Goal: Find specific page/section: Find specific page/section

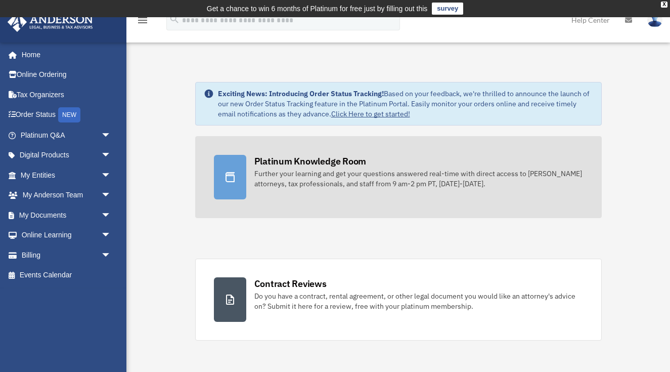
click at [238, 182] on div at bounding box center [230, 177] width 32 height 44
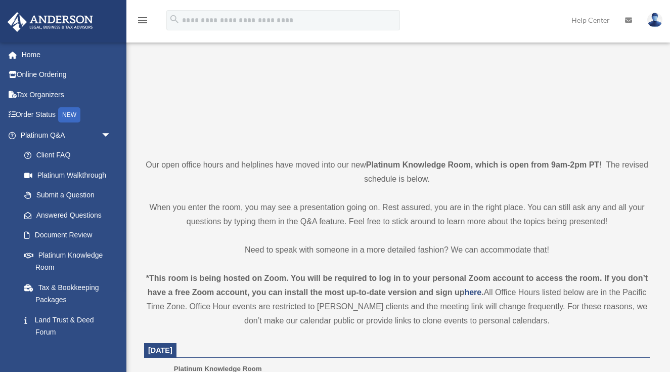
scroll to position [145, 0]
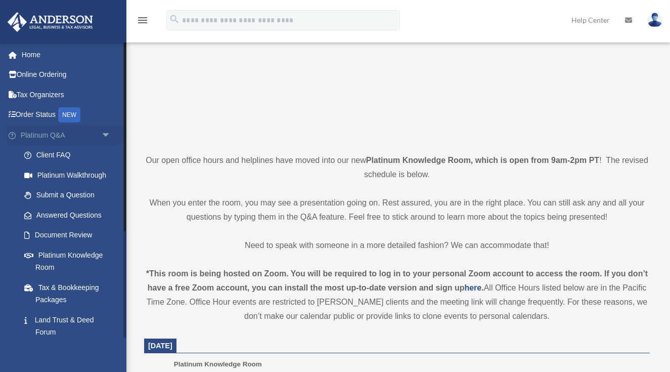
click at [69, 133] on link "Platinum Q&A arrow_drop_down" at bounding box center [66, 135] width 119 height 20
click at [109, 133] on span "arrow_drop_down" at bounding box center [111, 135] width 20 height 21
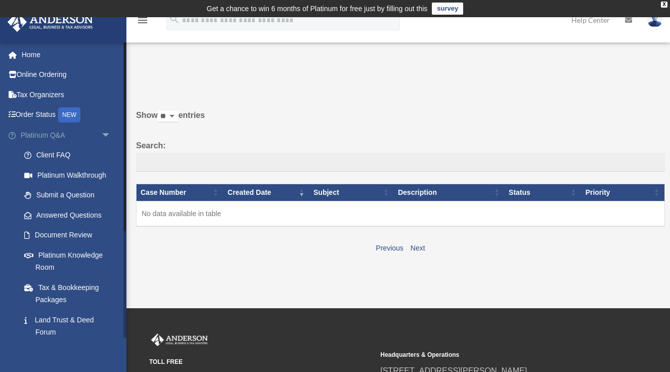
click at [108, 131] on span "arrow_drop_down" at bounding box center [111, 135] width 20 height 21
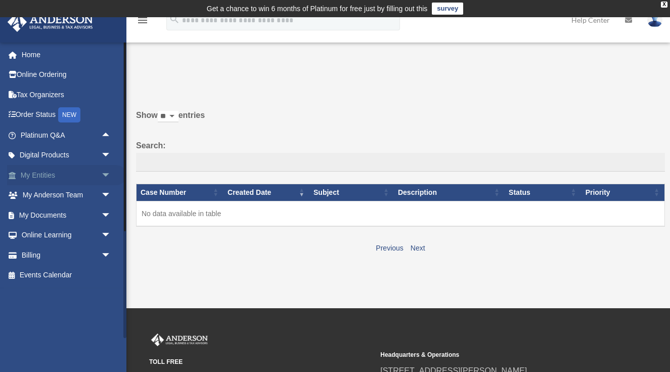
click at [43, 176] on link "My Entities arrow_drop_down" at bounding box center [66, 175] width 119 height 20
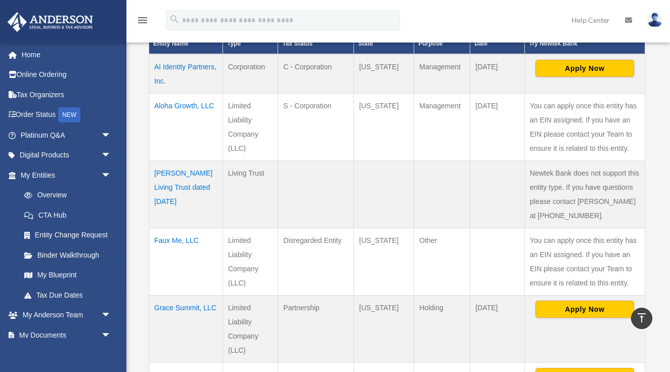
scroll to position [265, 0]
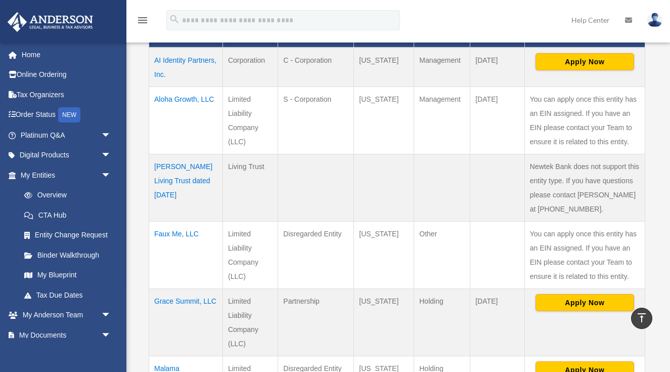
click at [177, 234] on td "Faux Me, LLC" at bounding box center [186, 254] width 74 height 67
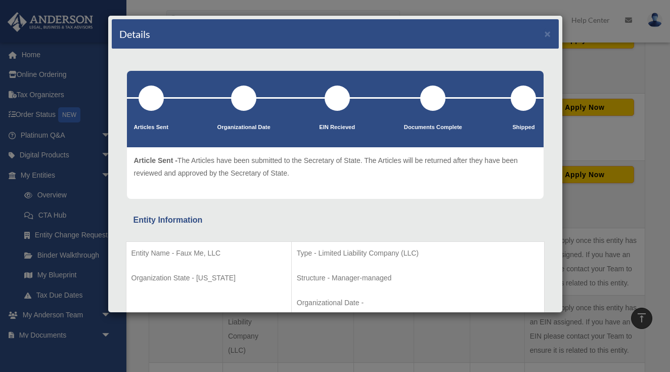
scroll to position [522, 0]
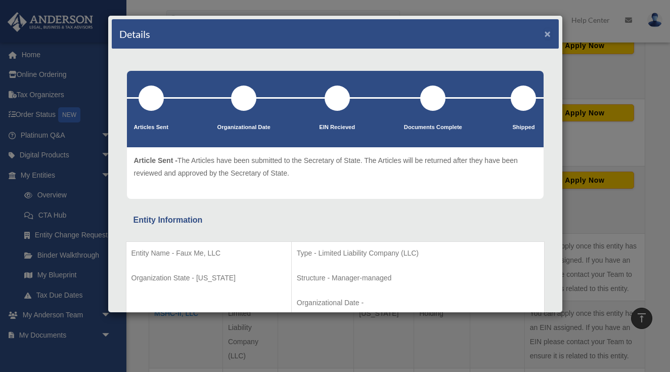
click at [545, 32] on button "×" at bounding box center [547, 33] width 7 height 11
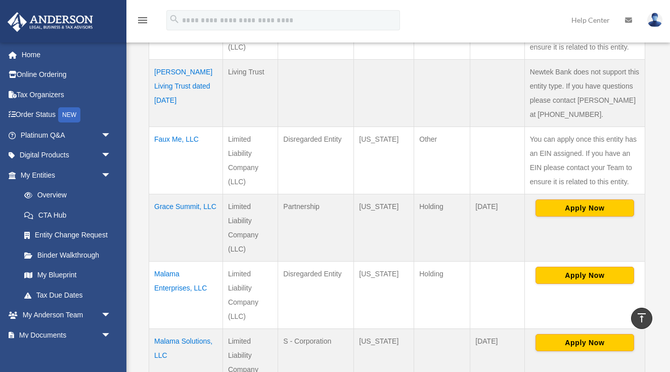
scroll to position [330, 0]
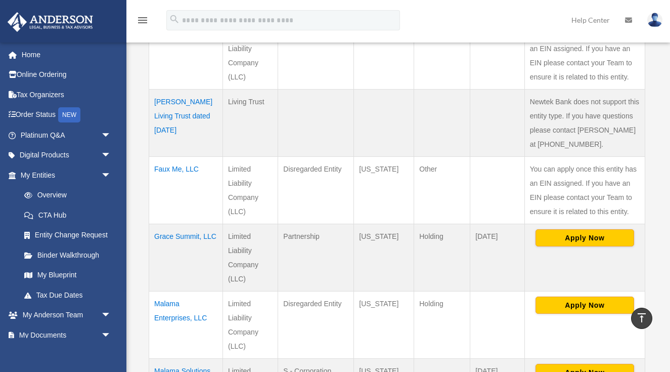
click at [177, 172] on td "Faux Me, LLC" at bounding box center [186, 190] width 74 height 67
